Goal: Task Accomplishment & Management: Use online tool/utility

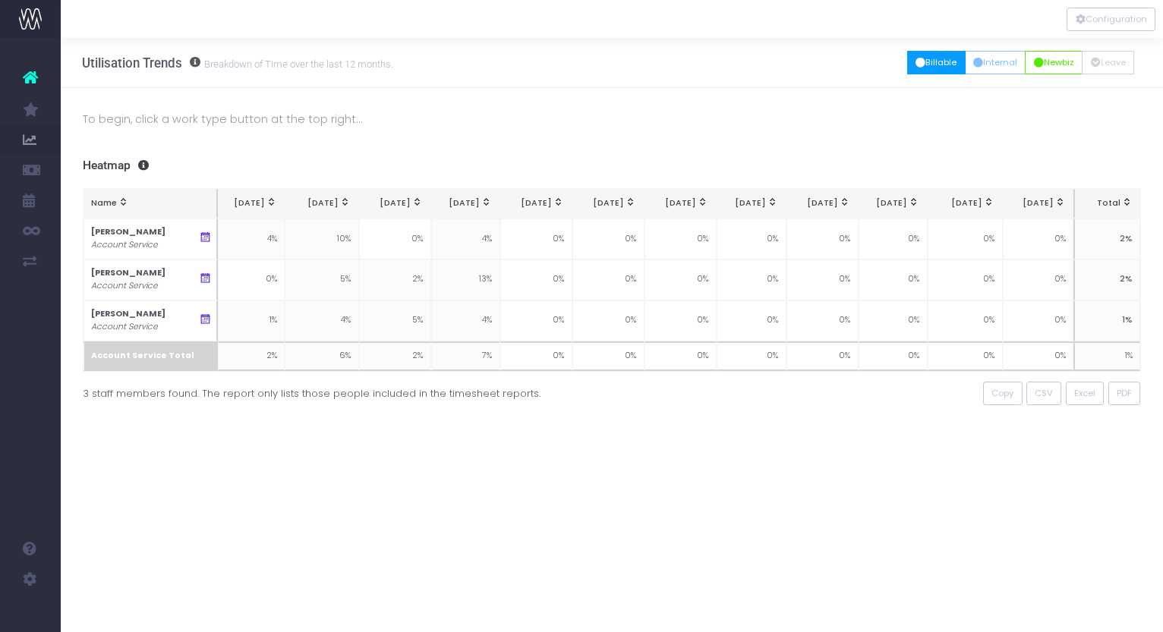
click at [940, 60] on button "Billable" at bounding box center [936, 63] width 58 height 24
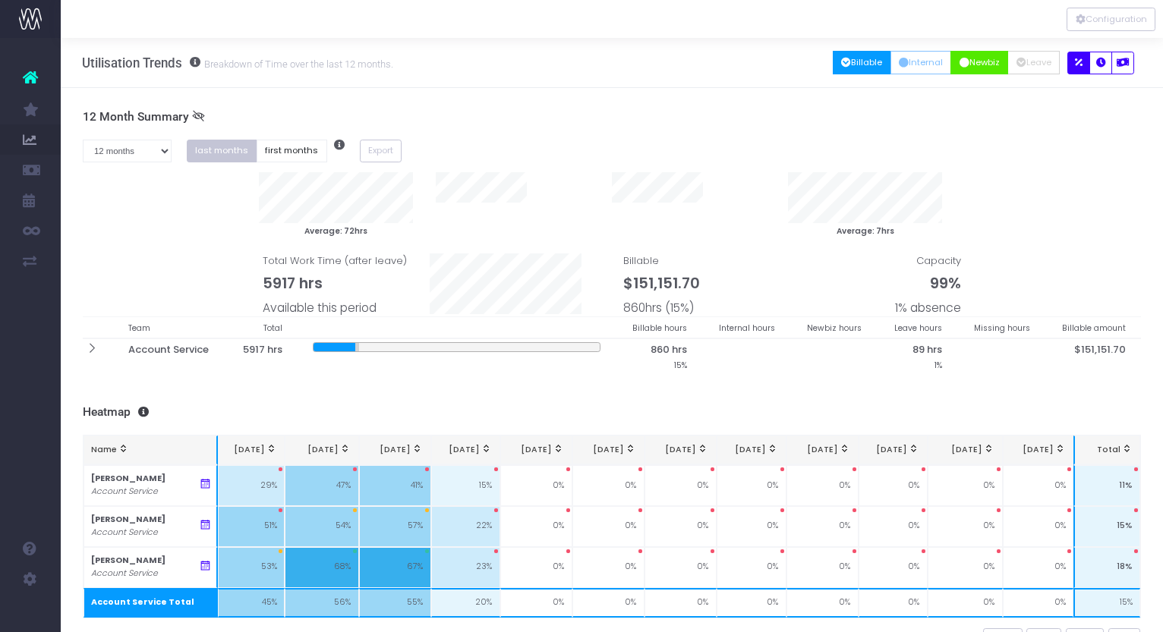
click at [982, 57] on button "Newbiz" at bounding box center [979, 63] width 58 height 24
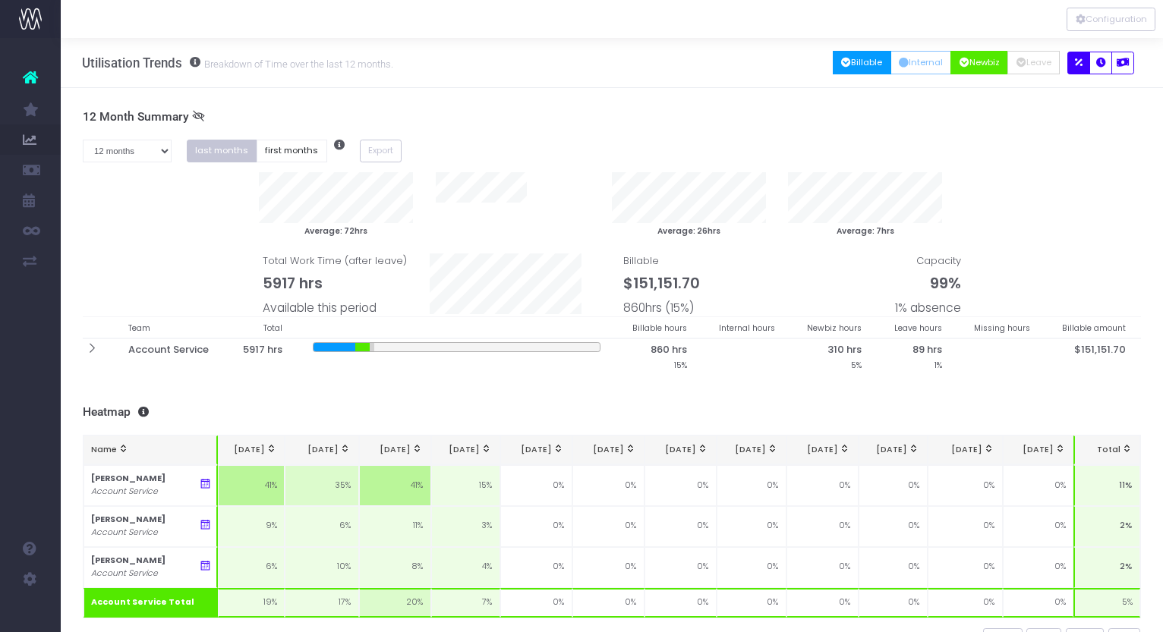
click at [841, 63] on icon "button" at bounding box center [846, 63] width 10 height 0
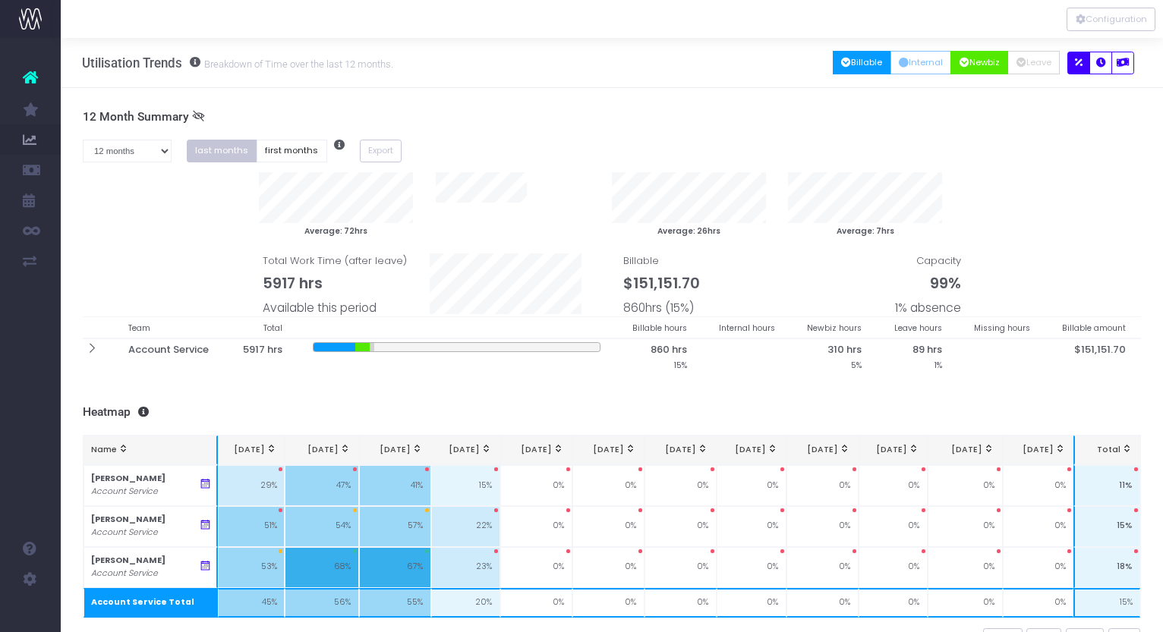
click at [978, 60] on button "Newbiz" at bounding box center [979, 63] width 58 height 24
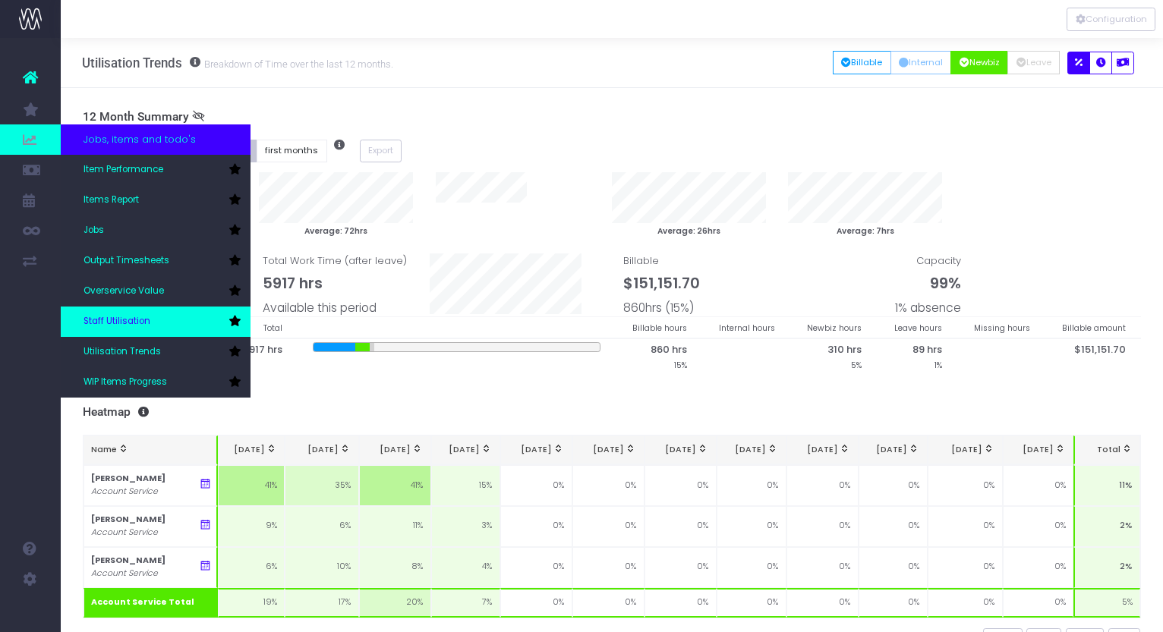
click at [112, 312] on link "Staff Utilisation" at bounding box center [156, 322] width 190 height 30
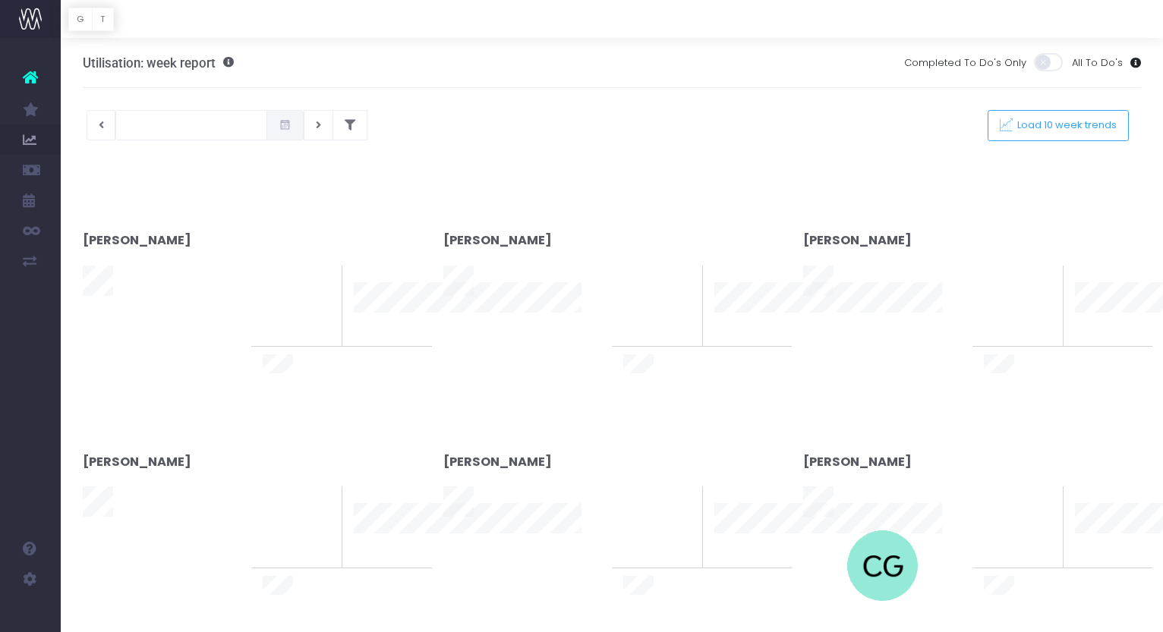
type input "13-10-2025"
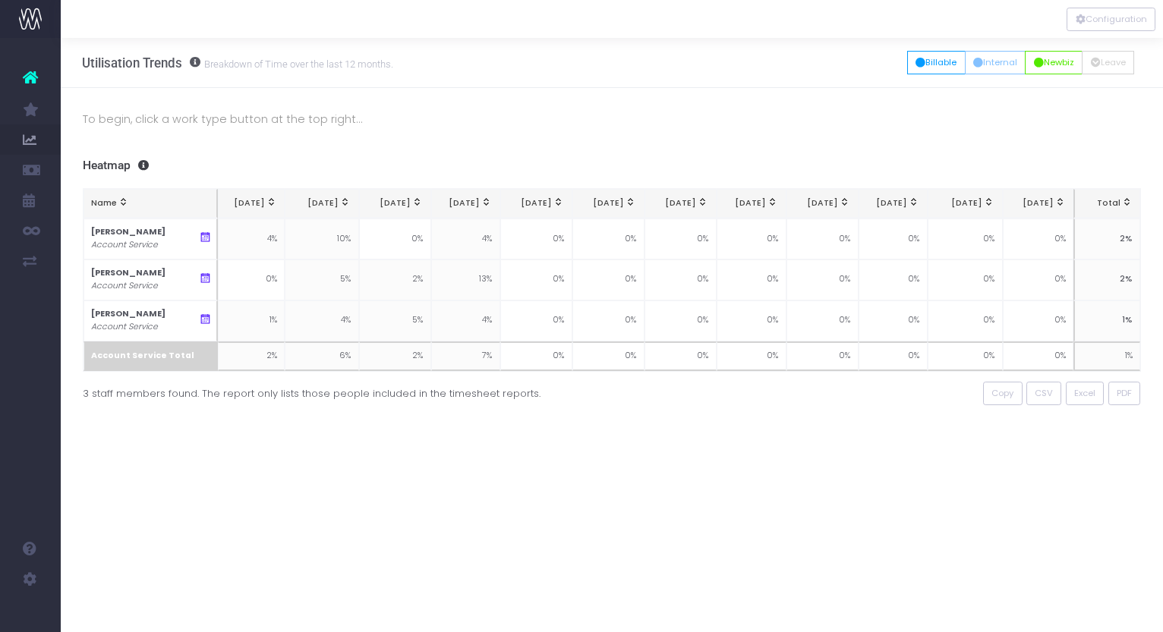
click at [29, 72] on icon at bounding box center [30, 78] width 15 height 20
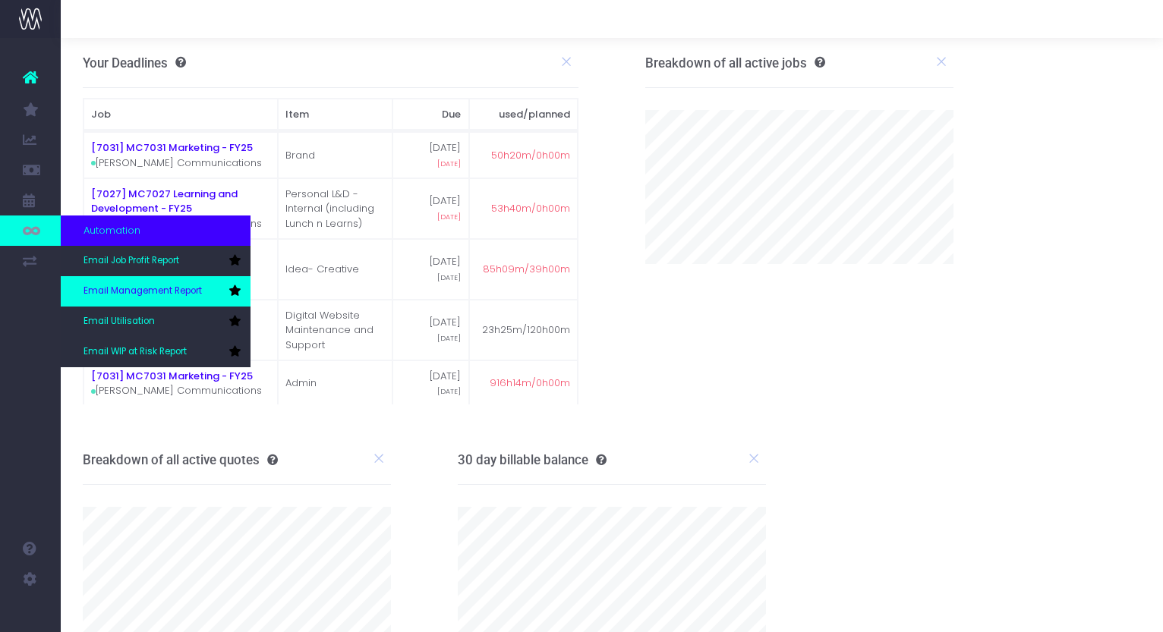
click at [135, 292] on span "Email Management Report" at bounding box center [143, 292] width 118 height 14
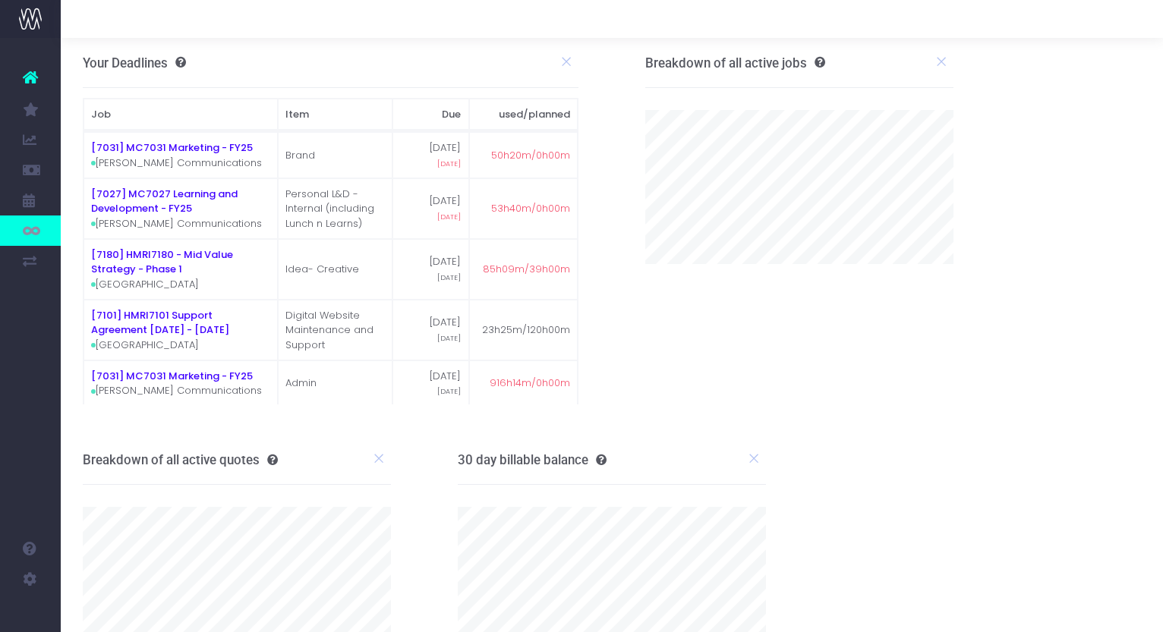
click at [135, 292] on td "[7180] HMRI7180 - Mid Value Strategy - Phase 1 Hunter Medical Research Institute" at bounding box center [181, 269] width 194 height 61
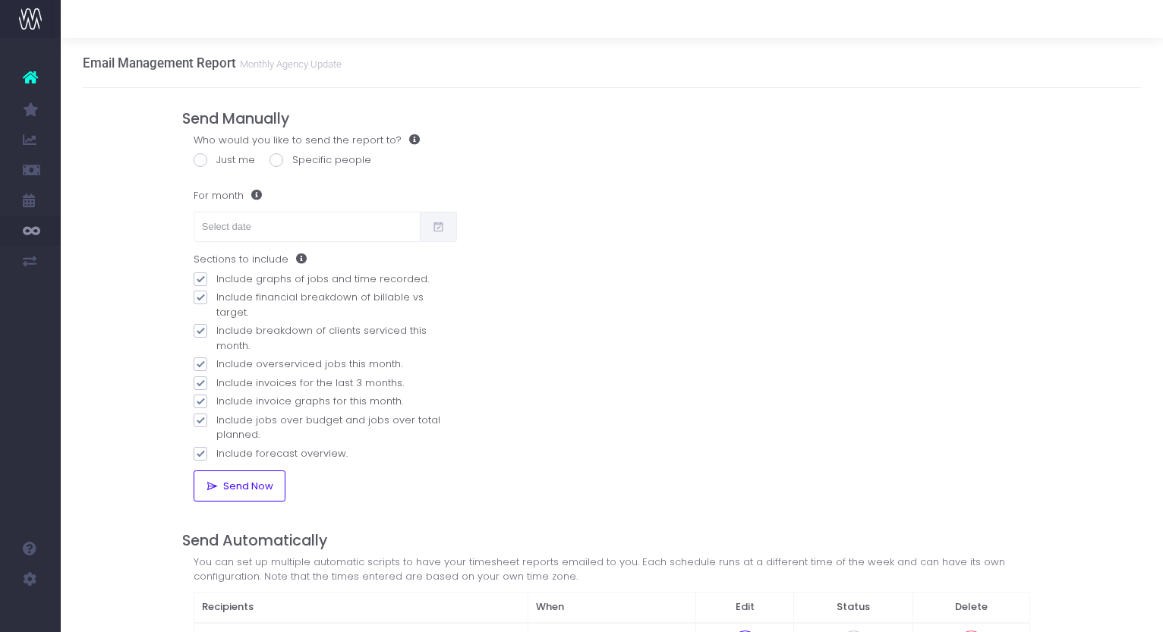
click at [203, 277] on span at bounding box center [201, 280] width 14 height 14
click at [216, 277] on input "Include graphs of jobs and time recorded." at bounding box center [221, 277] width 10 height 10
checkbox input "false"
click at [200, 324] on span at bounding box center [201, 331] width 14 height 14
click at [216, 323] on input "Include breakdown of clients serviced this month." at bounding box center [221, 328] width 10 height 10
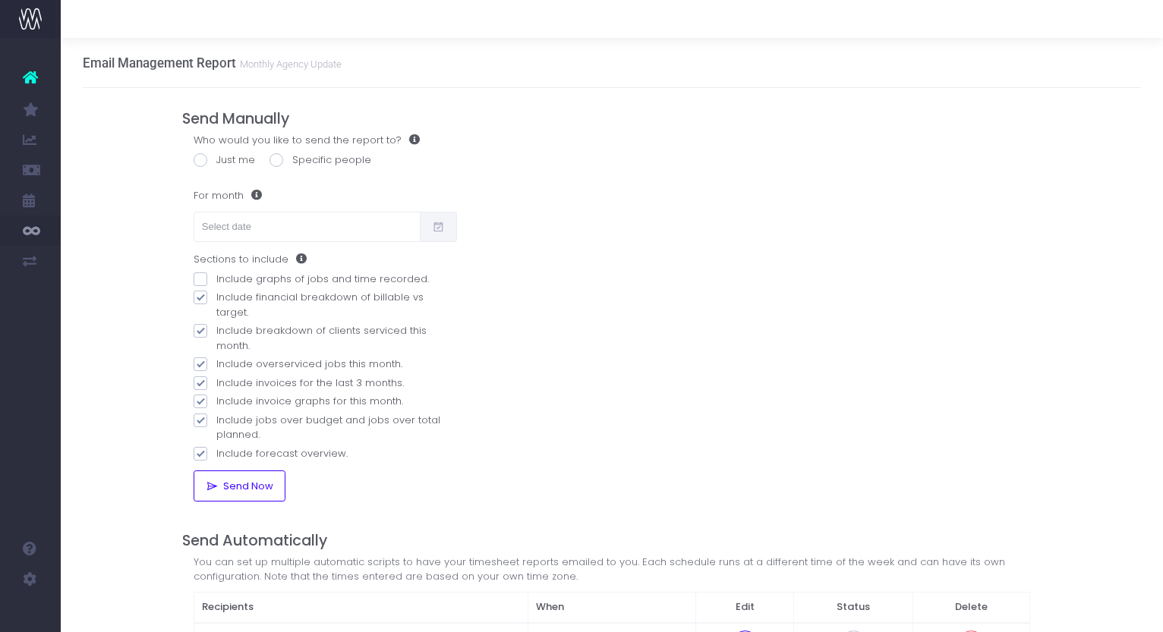
checkbox input "false"
click at [201, 358] on span at bounding box center [201, 365] width 14 height 14
click at [216, 357] on input "Include overserviced jobs this month." at bounding box center [221, 362] width 10 height 10
checkbox input "false"
click at [202, 377] on span at bounding box center [201, 384] width 14 height 14
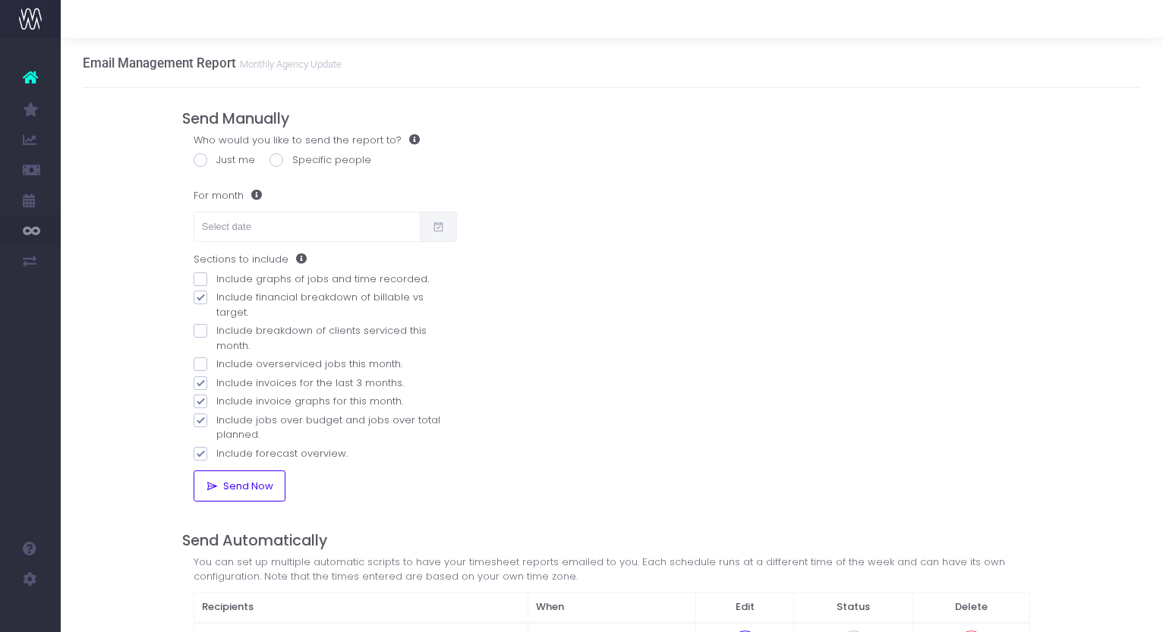
click at [216, 376] on input "Include invoices for the last 3 months." at bounding box center [221, 381] width 10 height 10
checkbox input "false"
click at [203, 414] on span at bounding box center [201, 421] width 14 height 14
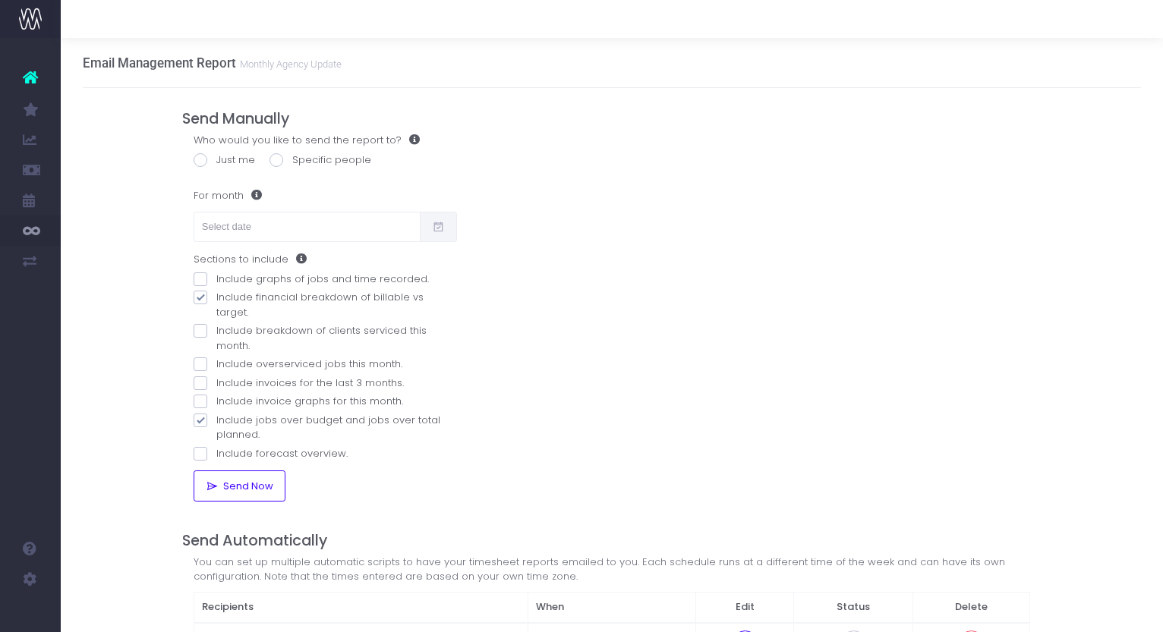
click at [216, 413] on input "Include jobs over budget and jobs over total planned." at bounding box center [221, 418] width 10 height 10
checkbox input "false"
click at [277, 160] on span at bounding box center [277, 160] width 14 height 14
click at [292, 160] on input "Specific people" at bounding box center [297, 158] width 10 height 10
radio input "true"
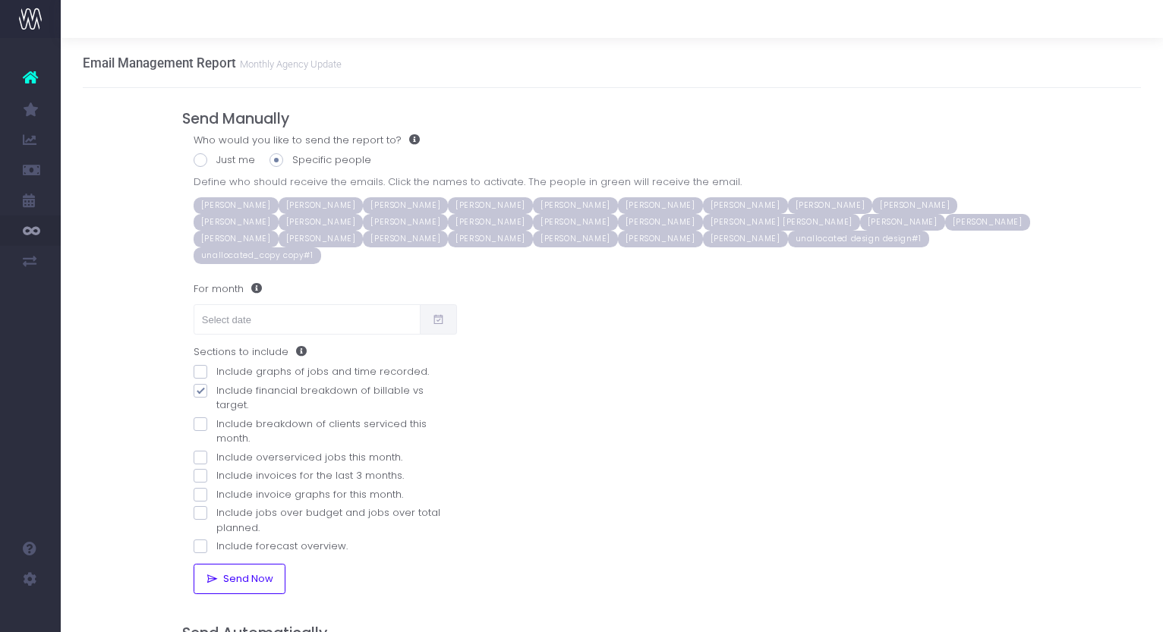
click at [277, 162] on span at bounding box center [277, 160] width 14 height 14
click at [292, 162] on input "Specific people" at bounding box center [297, 158] width 10 height 10
click at [200, 162] on span at bounding box center [201, 160] width 14 height 14
click at [216, 162] on input "Just me" at bounding box center [221, 158] width 10 height 10
radio input "true"
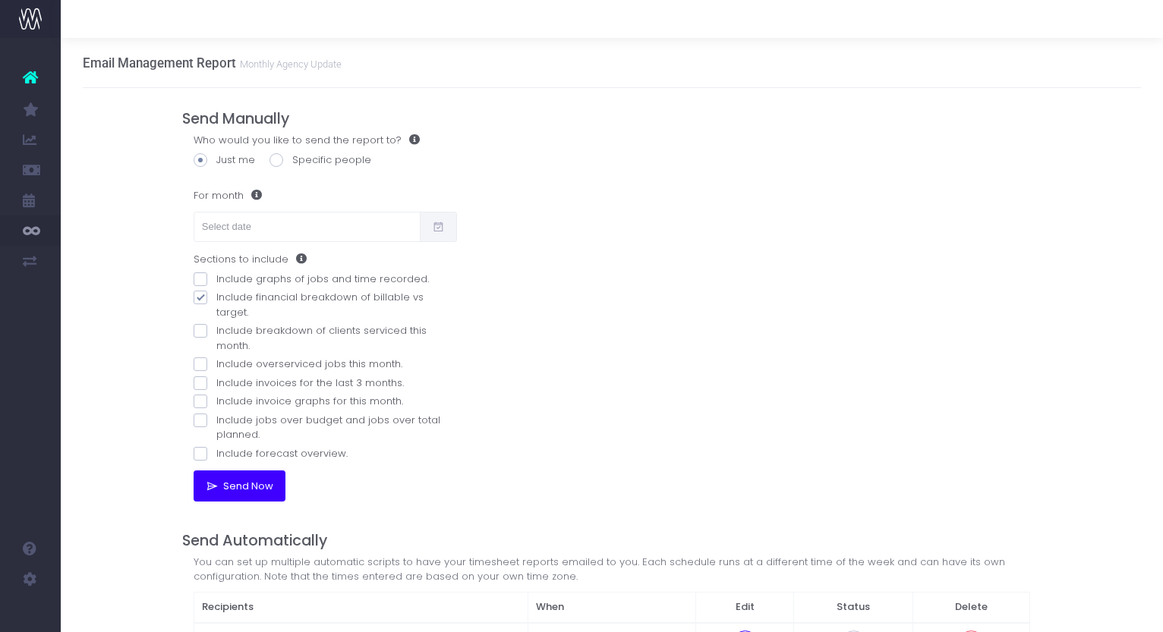
click at [235, 481] on span "Send Now" at bounding box center [246, 487] width 55 height 12
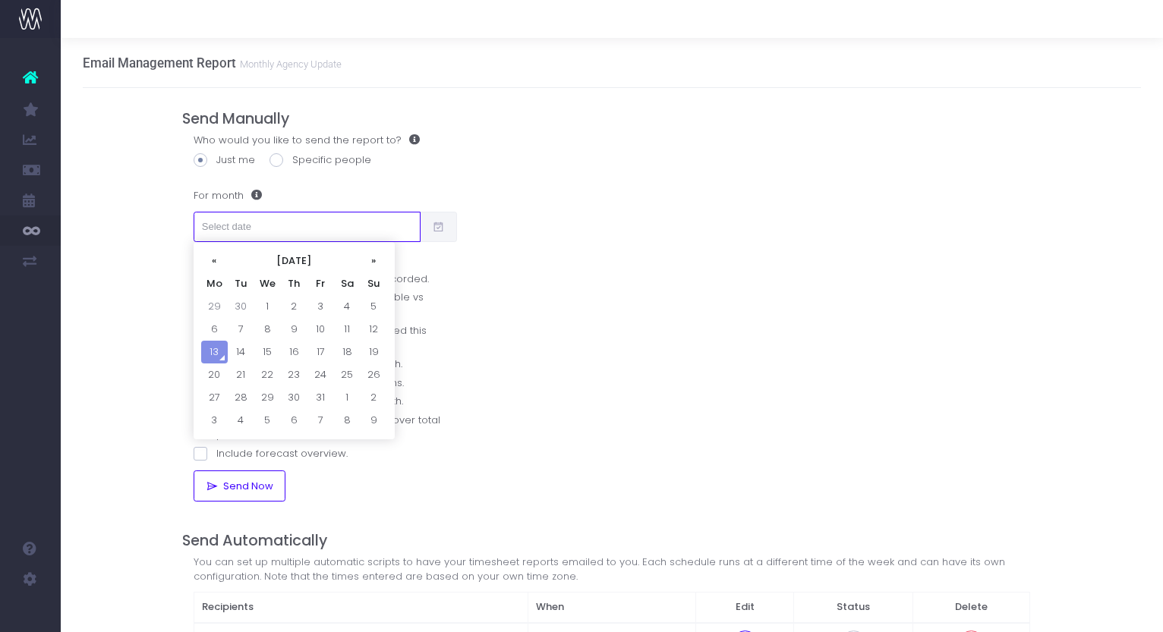
click at [401, 228] on input "text" at bounding box center [308, 227] width 228 height 30
click at [216, 257] on th "«" at bounding box center [214, 261] width 27 height 23
click at [216, 258] on th "«" at bounding box center [214, 261] width 27 height 23
click at [235, 304] on td "1" at bounding box center [241, 306] width 27 height 23
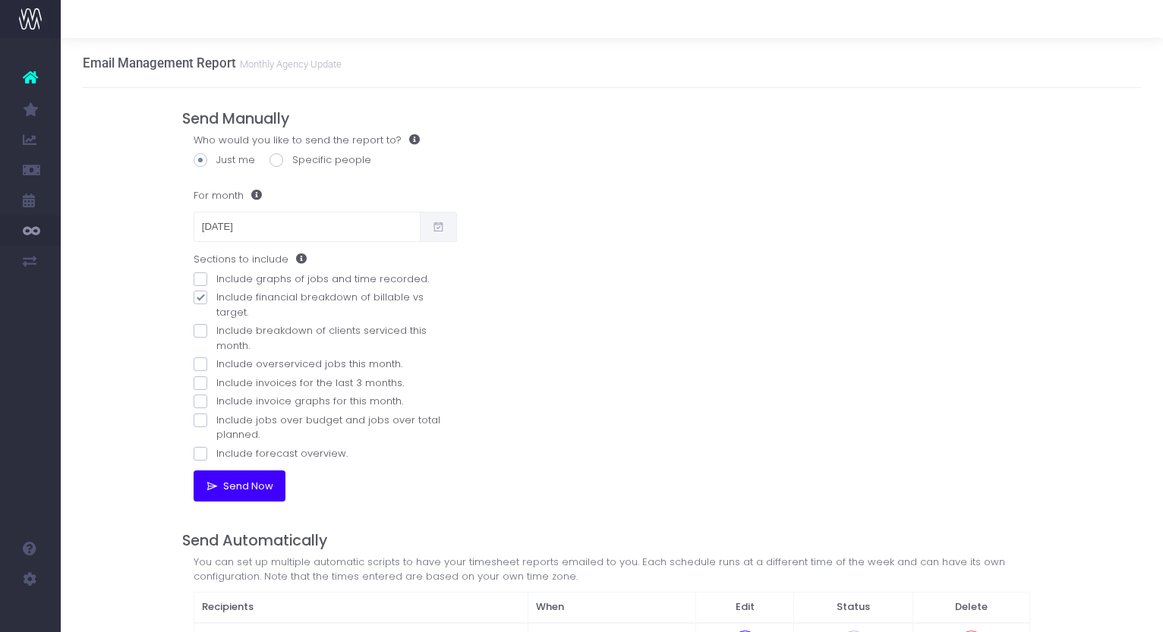
click at [254, 481] on span "Send Now" at bounding box center [246, 487] width 55 height 12
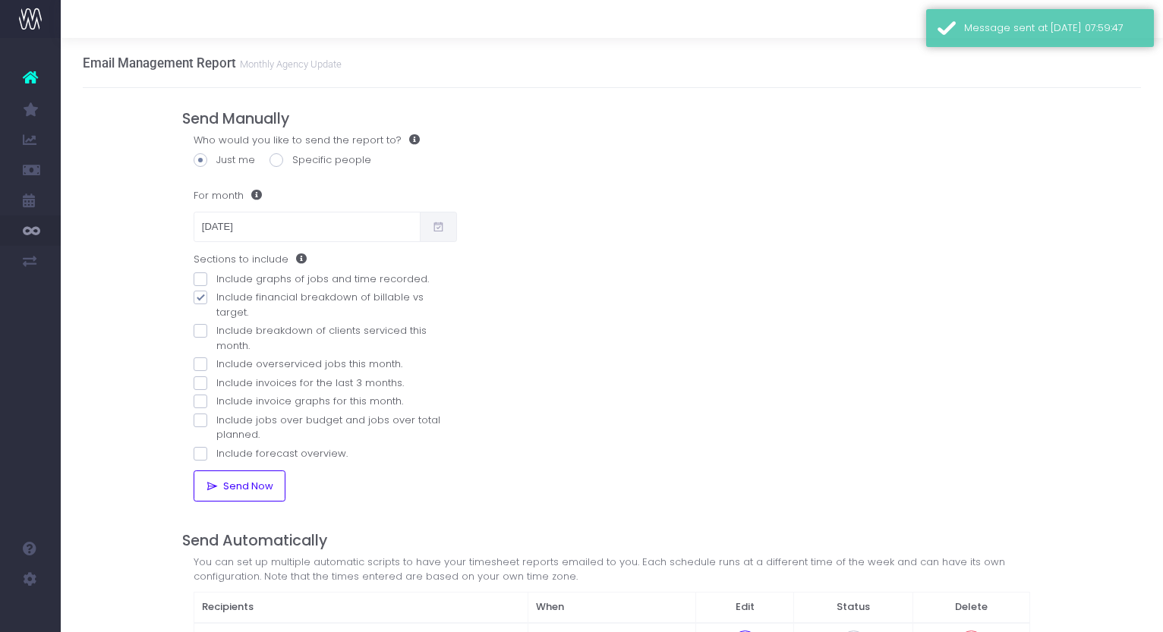
click at [438, 227] on icon at bounding box center [438, 227] width 13 height 0
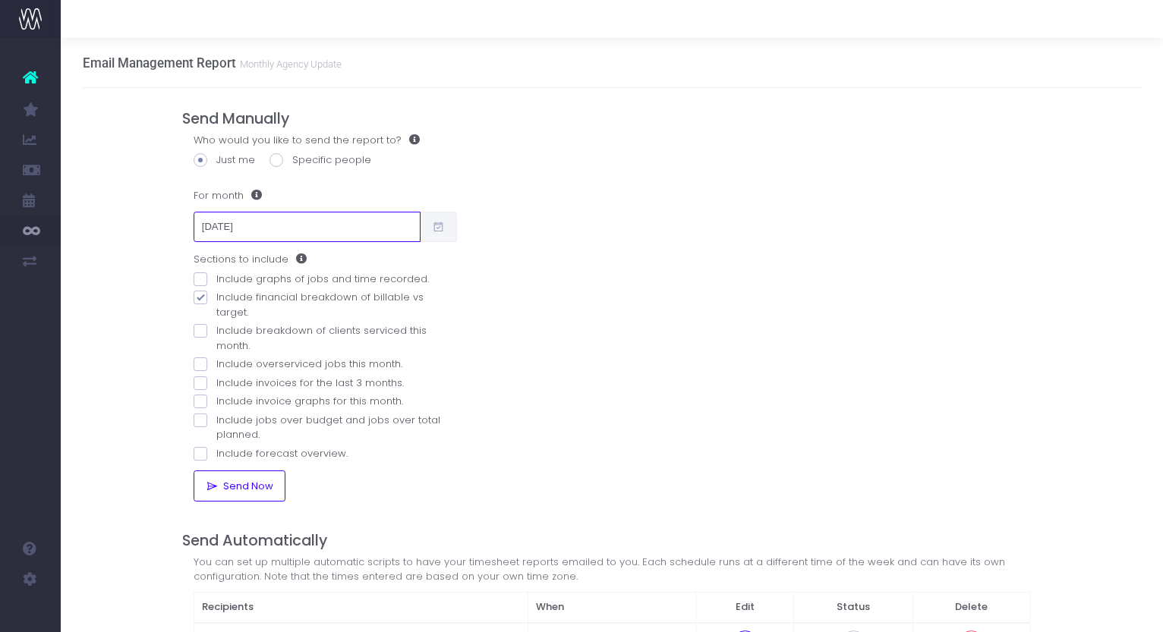
click at [257, 232] on input "[DATE]" at bounding box center [308, 227] width 228 height 30
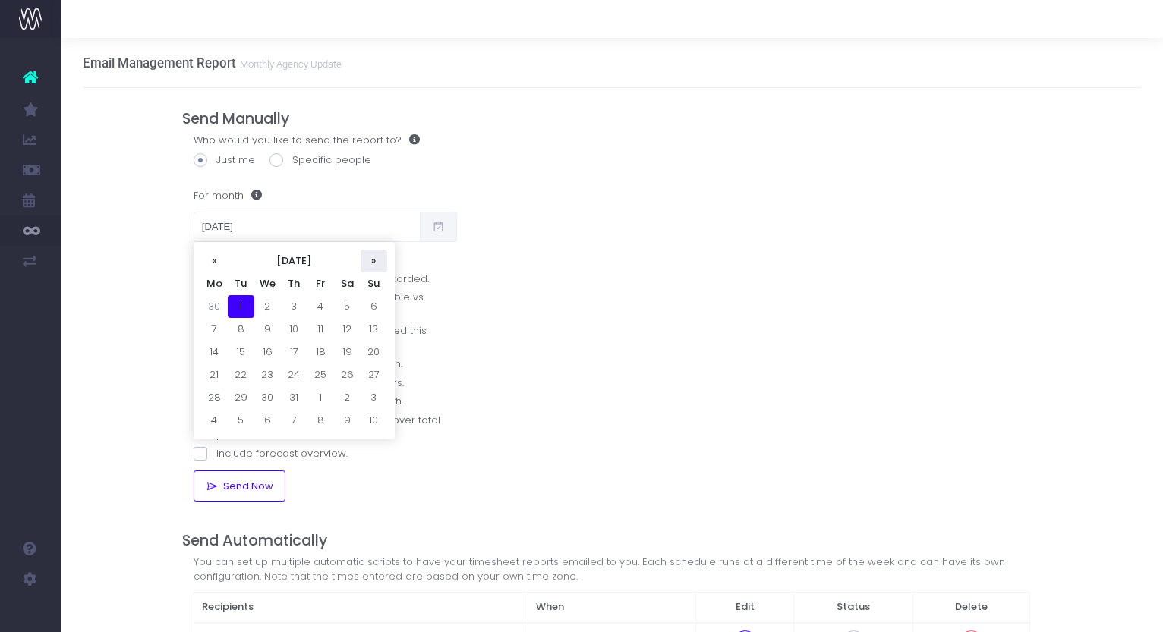
click at [375, 262] on th "»" at bounding box center [374, 261] width 27 height 23
click at [323, 303] on td "1" at bounding box center [320, 306] width 27 height 23
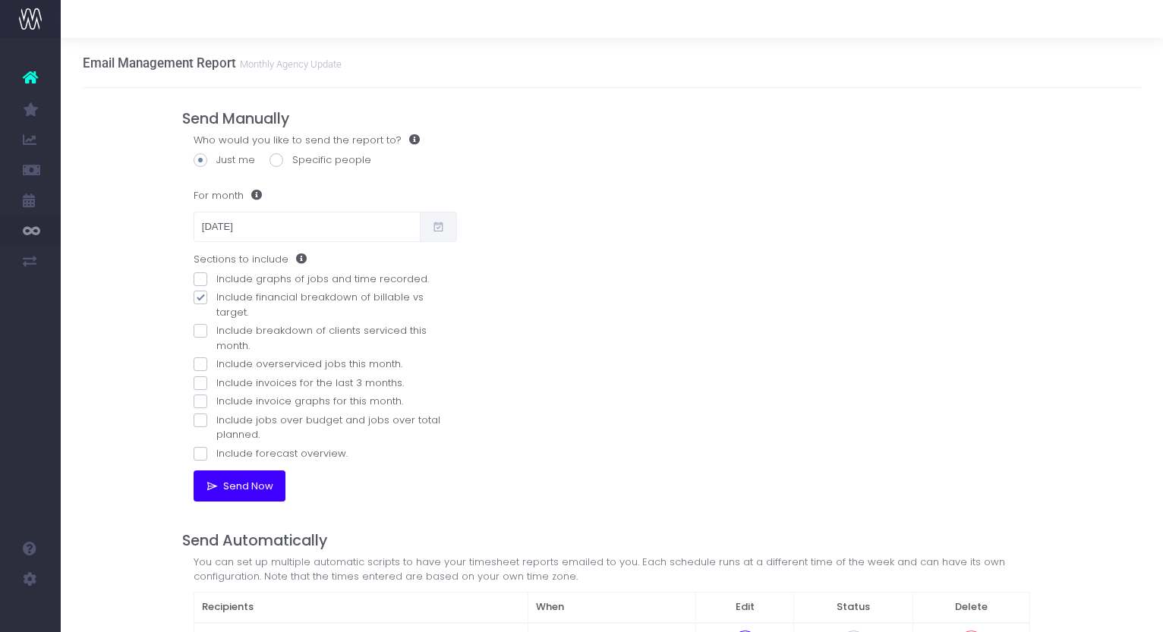
click at [250, 481] on span "Send Now" at bounding box center [246, 487] width 55 height 12
click at [435, 227] on icon at bounding box center [438, 227] width 13 height 0
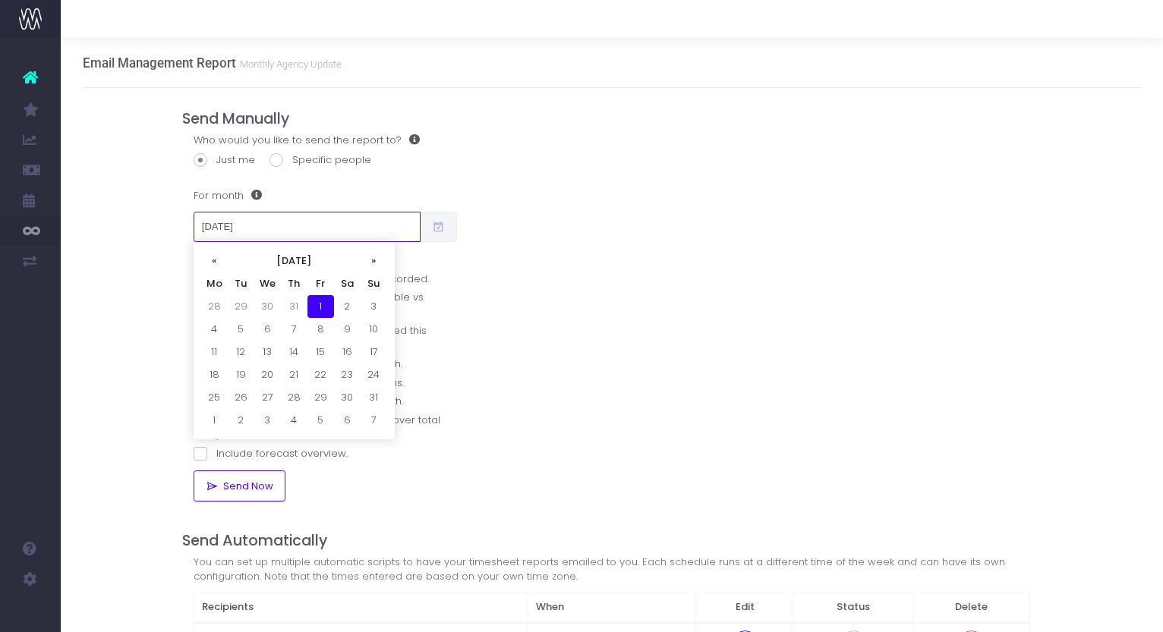
click at [384, 229] on input "[DATE]" at bounding box center [308, 227] width 228 height 30
click at [374, 258] on th "»" at bounding box center [374, 261] width 27 height 23
click at [216, 328] on td "1" at bounding box center [214, 329] width 27 height 23
type input "[DATE]"
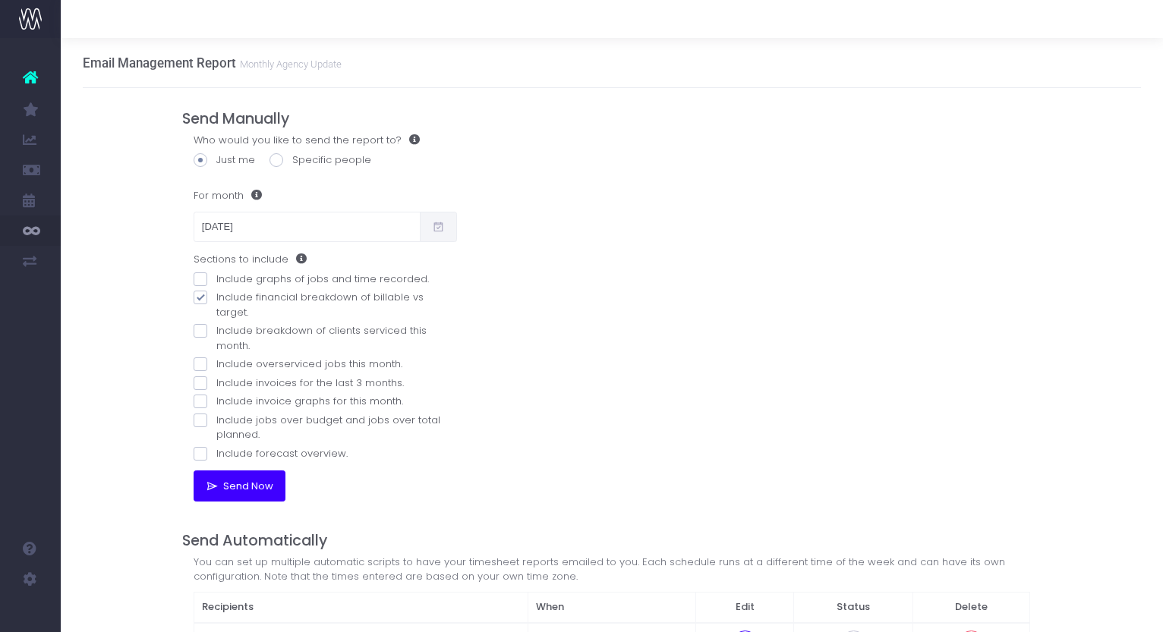
click at [266, 481] on span "Send Now" at bounding box center [246, 487] width 55 height 12
